Goal: Transaction & Acquisition: Download file/media

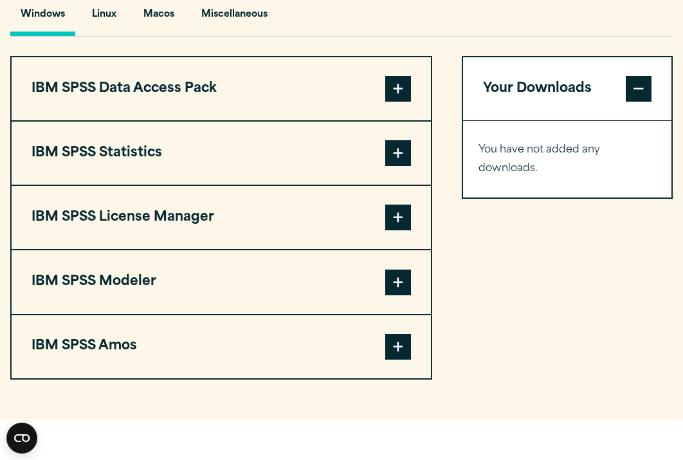
scroll to position [954, 0]
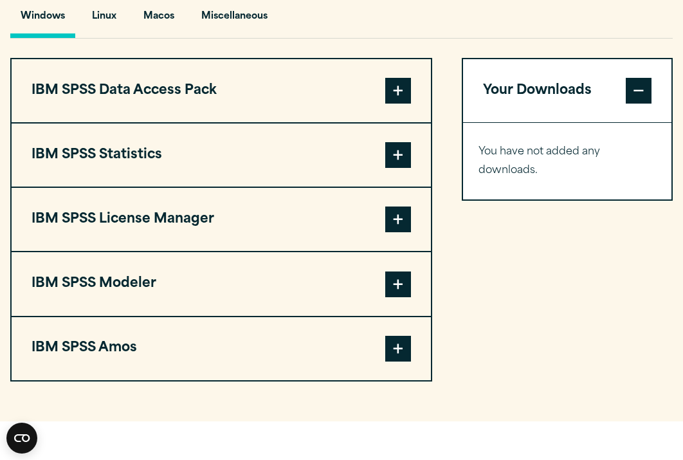
click at [397, 168] on span at bounding box center [398, 155] width 26 height 26
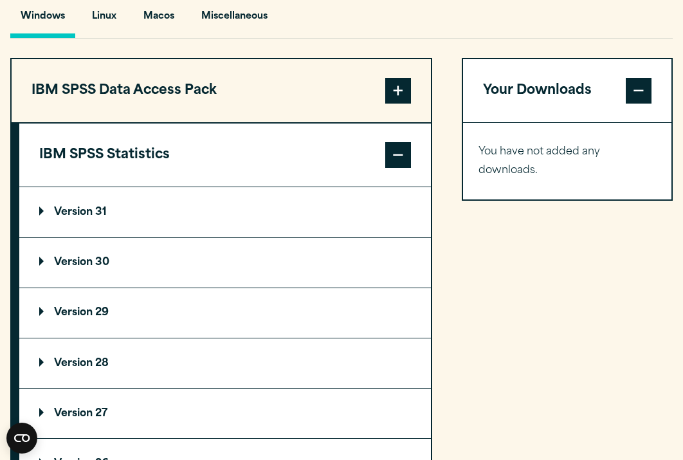
click at [397, 168] on span at bounding box center [398, 155] width 26 height 26
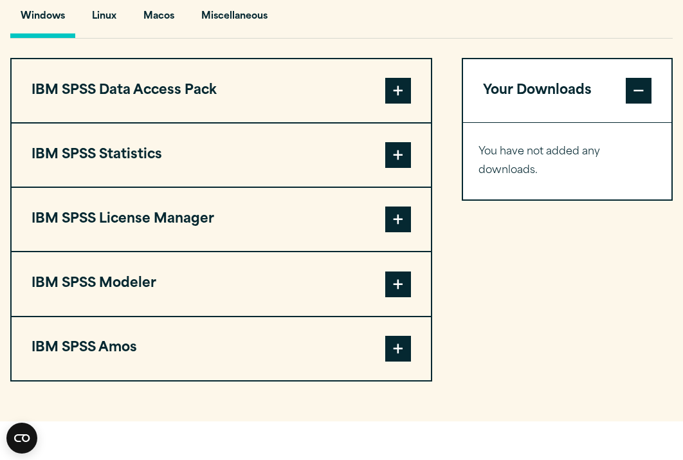
click at [393, 168] on span at bounding box center [398, 155] width 26 height 26
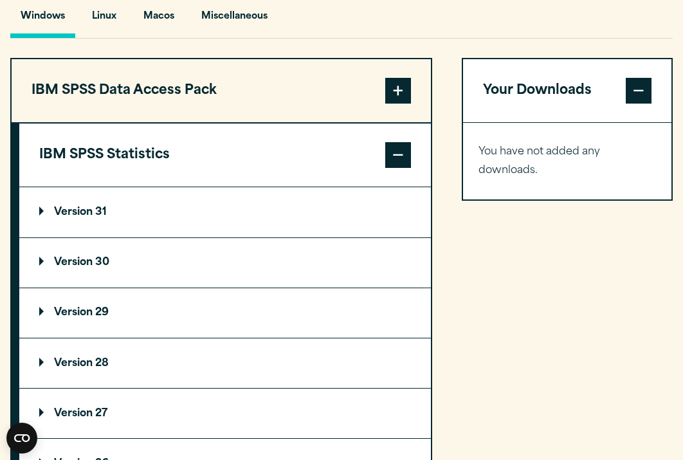
click at [124, 237] on summary "Version 31" at bounding box center [225, 212] width 412 height 50
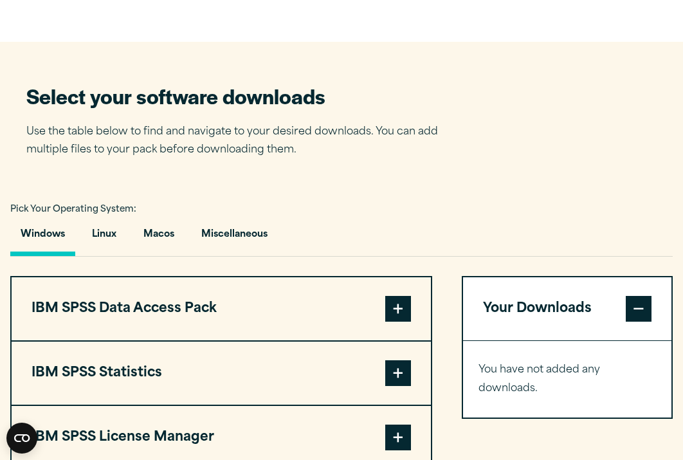
scroll to position [740, 0]
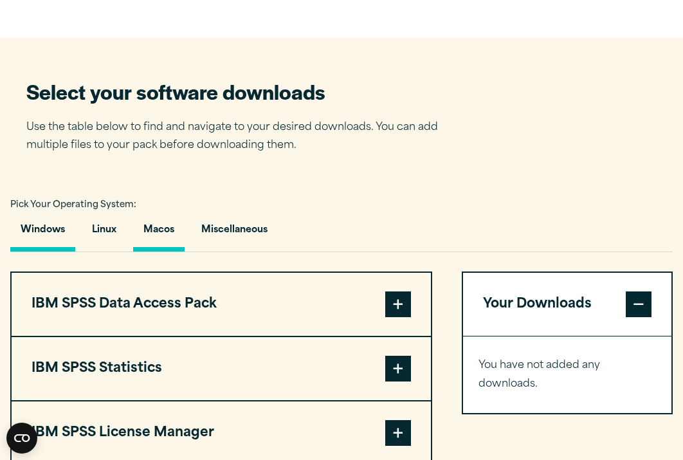
click at [160, 252] on button "Macos" at bounding box center [158, 233] width 51 height 37
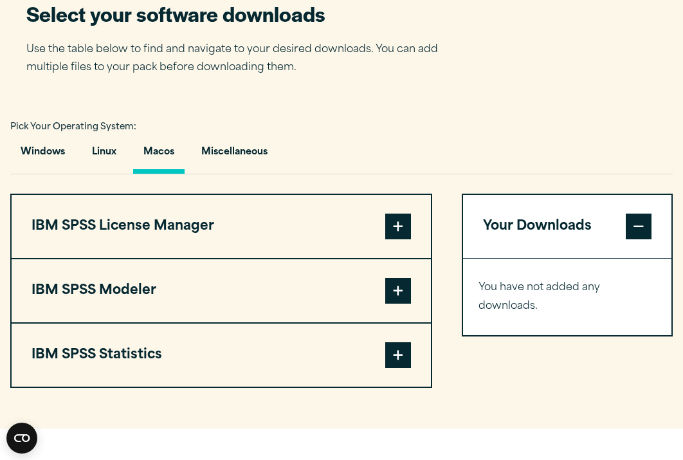
scroll to position [852, 0]
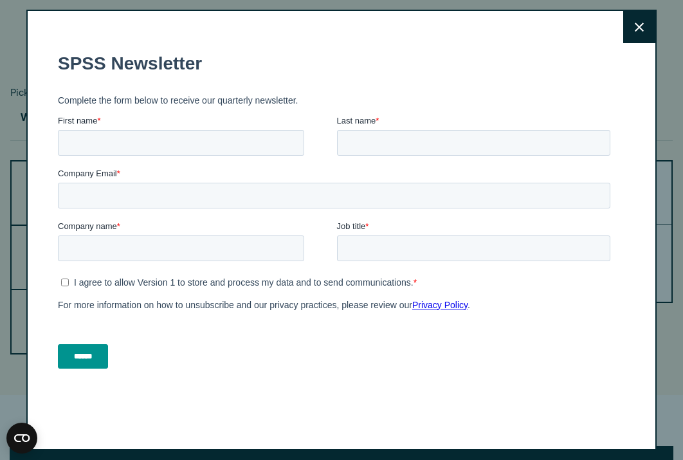
click at [640, 35] on button "Close" at bounding box center [639, 27] width 32 height 32
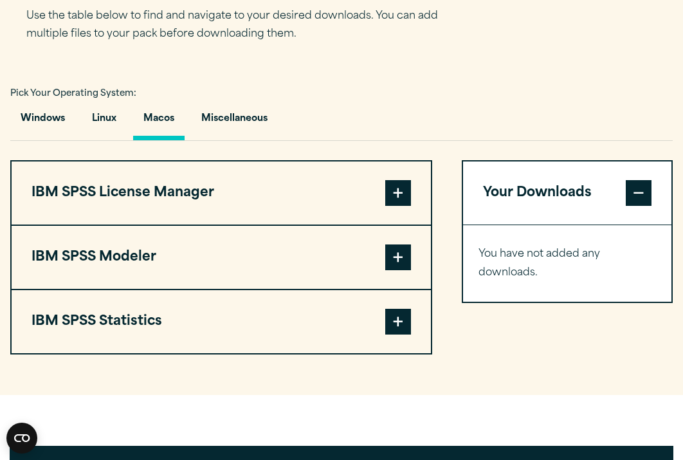
click at [407, 206] on span at bounding box center [398, 193] width 26 height 26
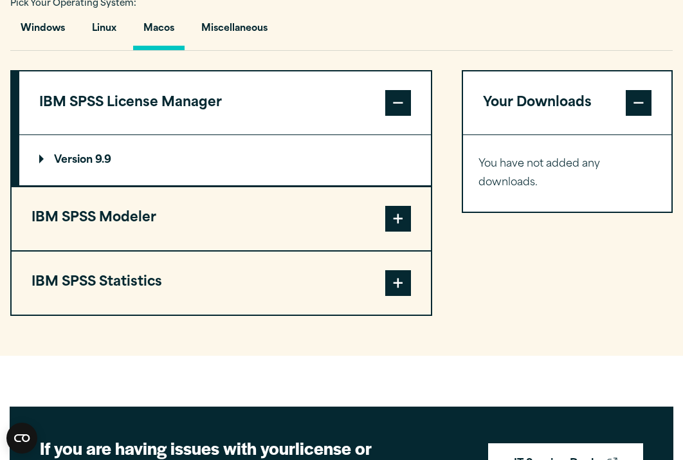
scroll to position [943, 0]
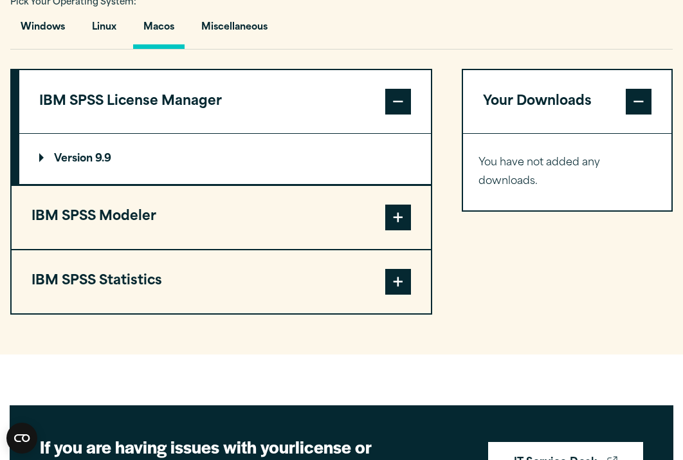
click at [405, 295] on span at bounding box center [398, 282] width 26 height 26
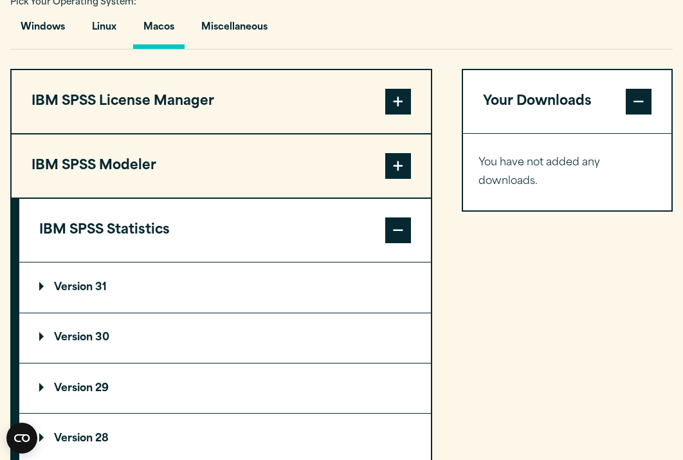
click at [107, 293] on p "Version 31" at bounding box center [73, 287] width 68 height 10
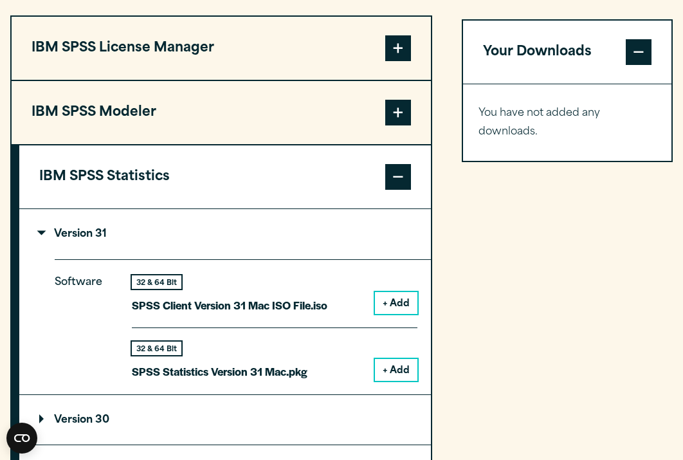
scroll to position [1038, 0]
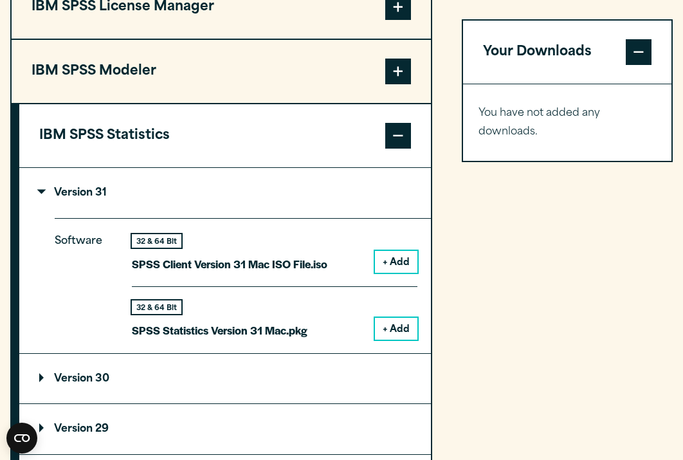
click at [399, 340] on button "+ Add" at bounding box center [396, 329] width 42 height 22
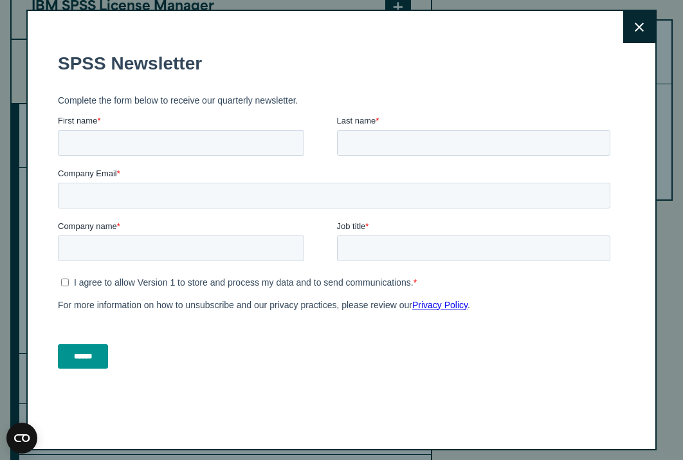
click at [636, 30] on icon at bounding box center [639, 27] width 9 height 9
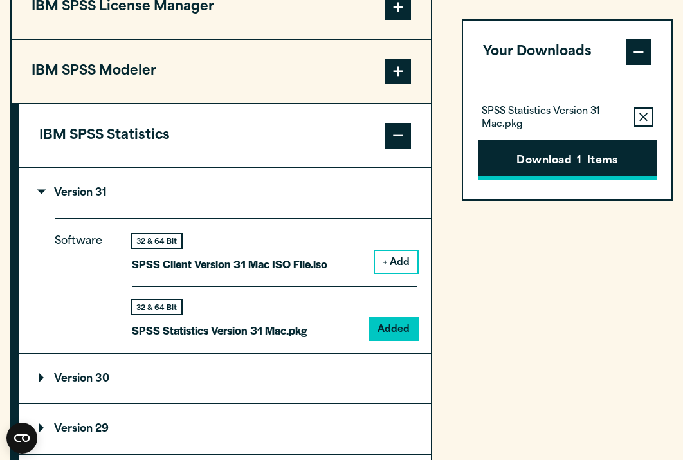
click at [562, 165] on button "Download 1 Items" at bounding box center [568, 161] width 178 height 40
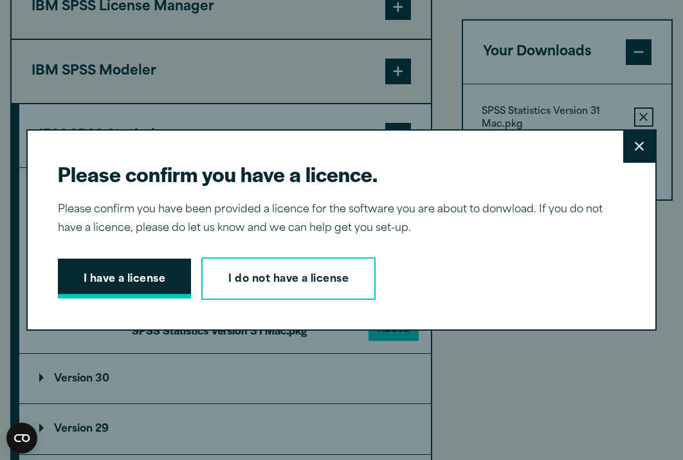
click at [146, 288] on button "I have a license" at bounding box center [125, 279] width 134 height 40
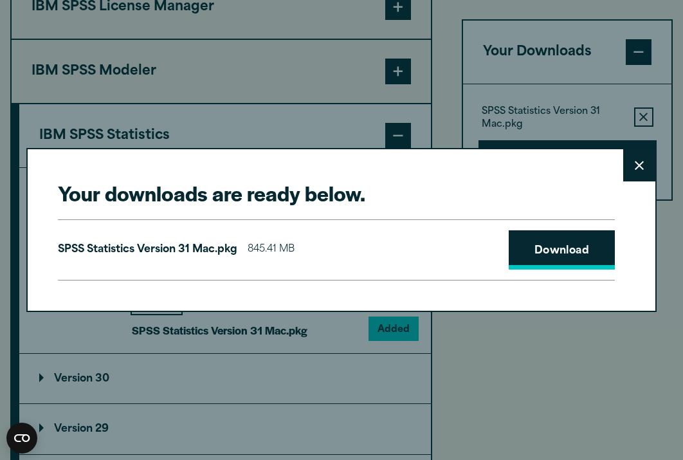
click at [554, 262] on link "Download" at bounding box center [562, 250] width 107 height 40
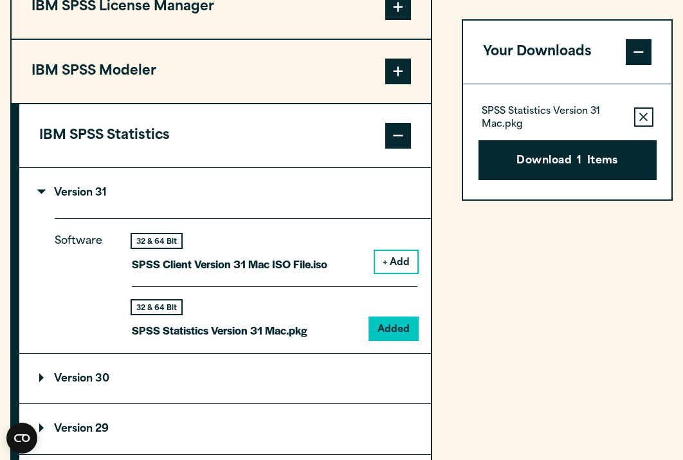
click at [369, 28] on div "Your downloads are ready below. Close SPSS Statistics Version 31 Mac.pkg 845.41…" at bounding box center [341, 230] width 683 height 460
